Goal: Answer question/provide support: Answer question/provide support

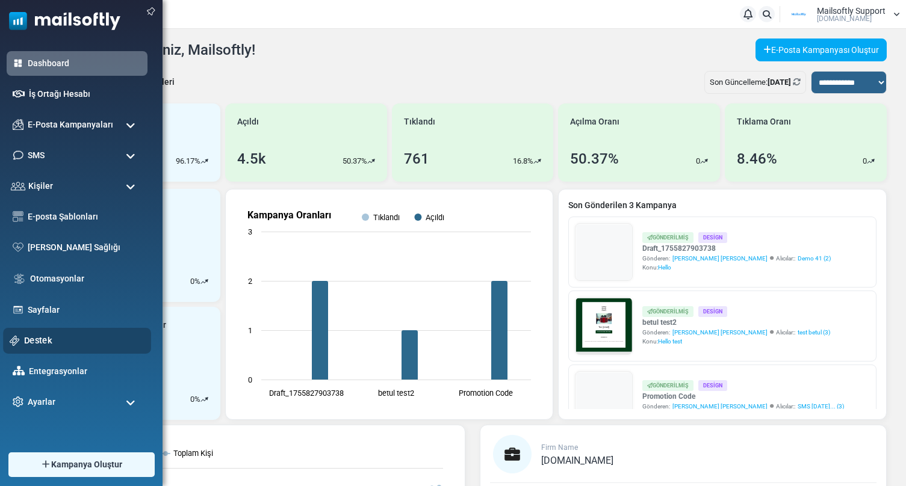
click at [40, 341] on link "Destek" at bounding box center [84, 340] width 120 height 13
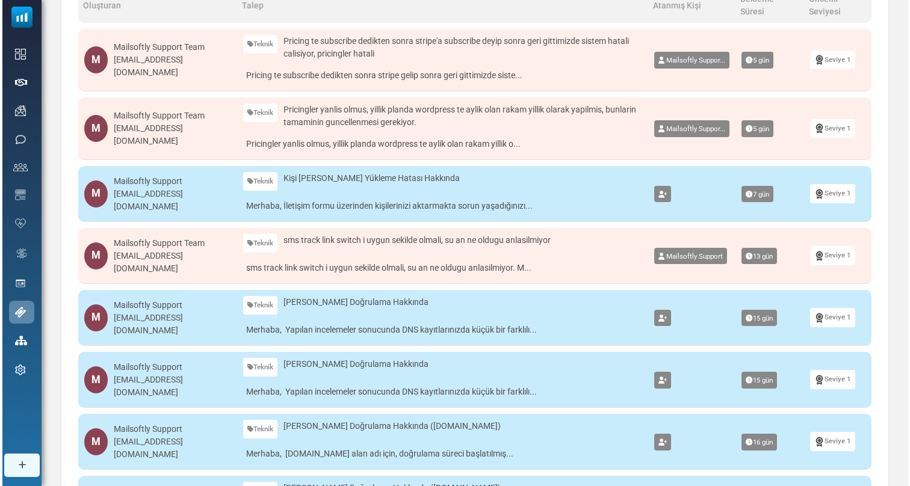
scroll to position [193, 0]
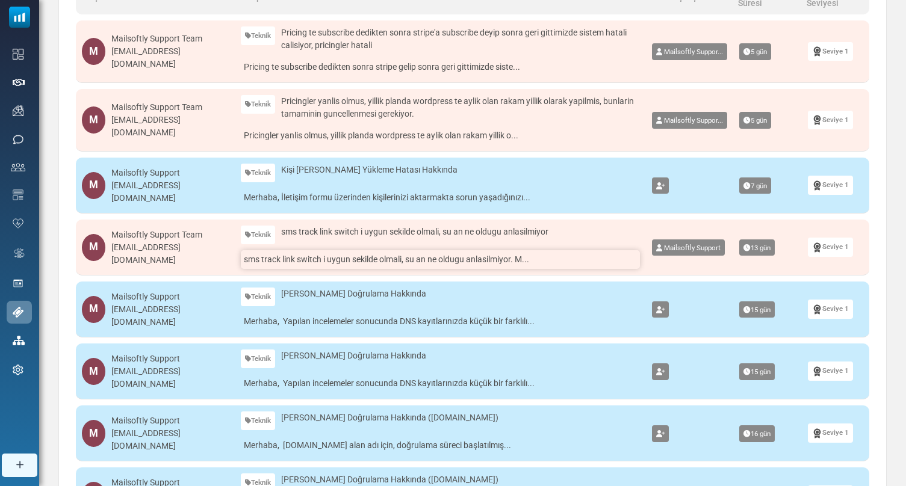
click at [467, 253] on link "sms track link switch i uygun sekilde olmali, su an ne oldugu anlasilmiyor. M..." at bounding box center [440, 259] width 399 height 19
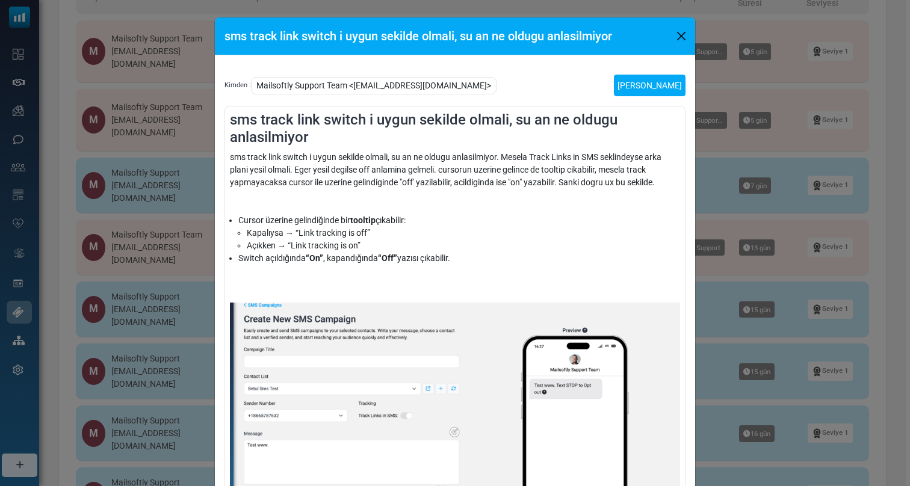
click at [662, 87] on link "Talebi Kapat" at bounding box center [650, 86] width 72 height 22
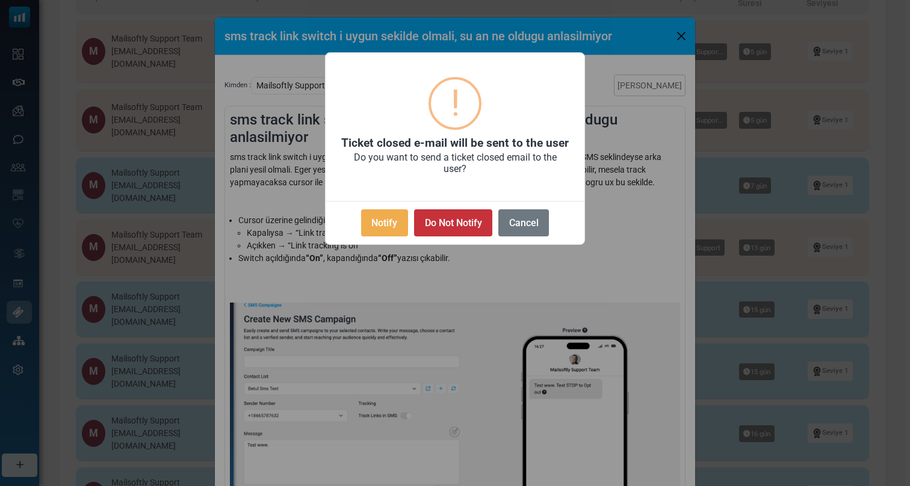
click at [453, 233] on button "Do Not Notify" at bounding box center [453, 222] width 78 height 27
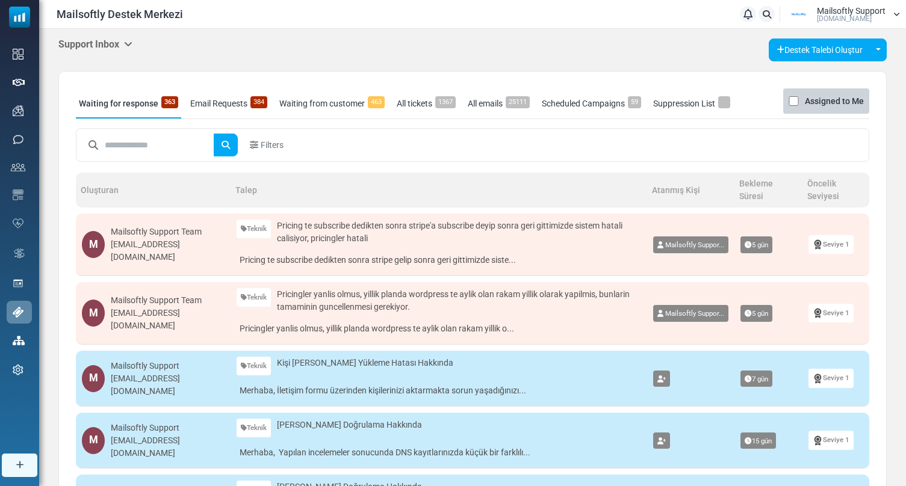
click at [662, 40] on div "Support Inbox Support Inbox User Dashboard Control Panel App Announcements Iden…" at bounding box center [472, 50] width 828 height 23
